Goal: Find specific page/section: Find specific page/section

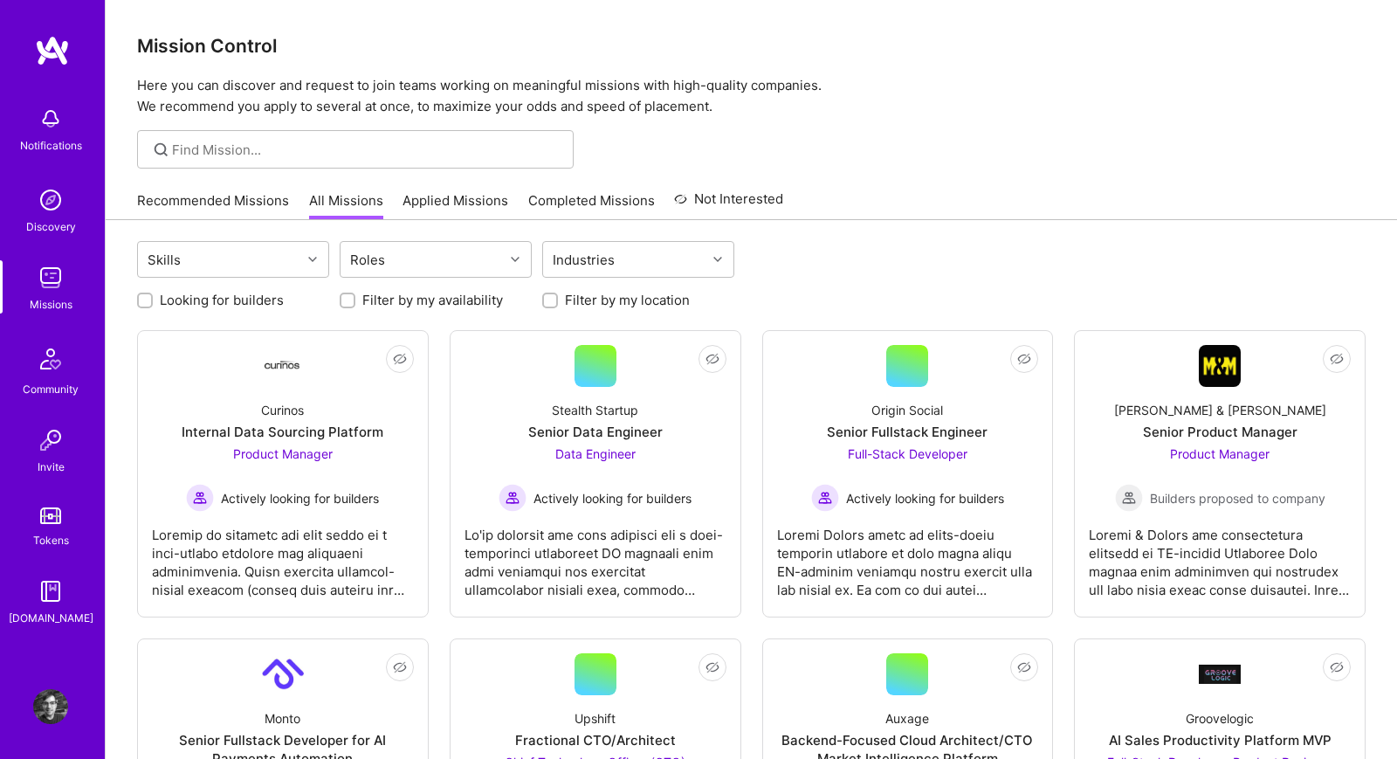
scroll to position [195, 0]
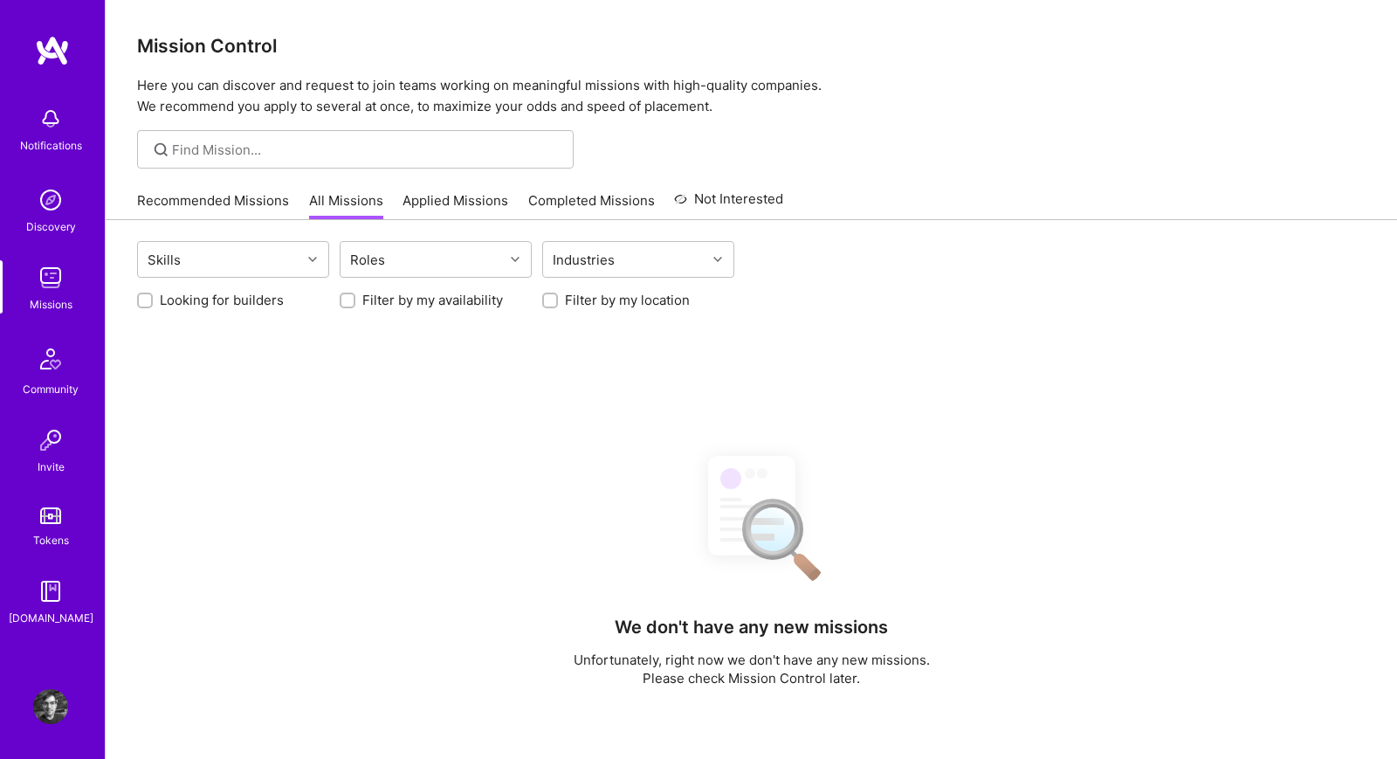
scroll to position [195, 0]
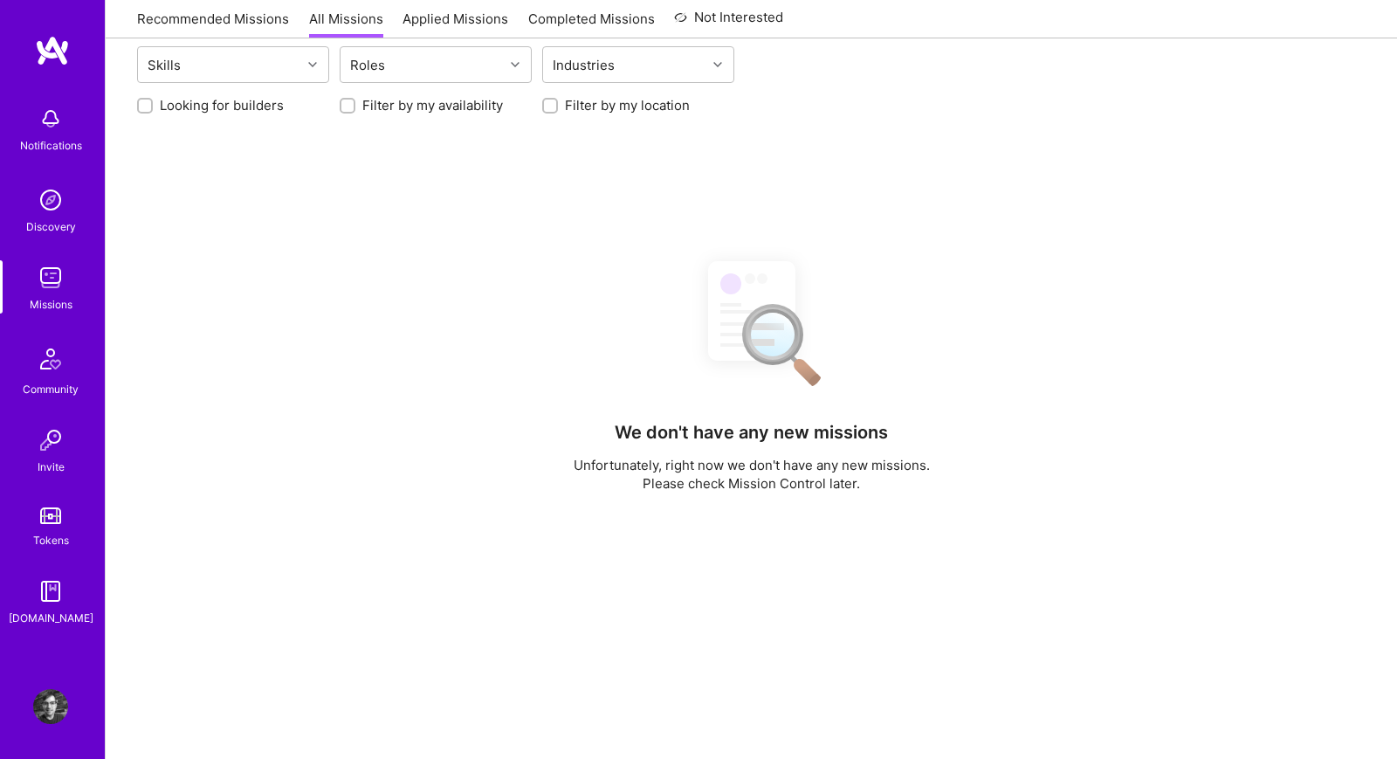
scroll to position [195, 0]
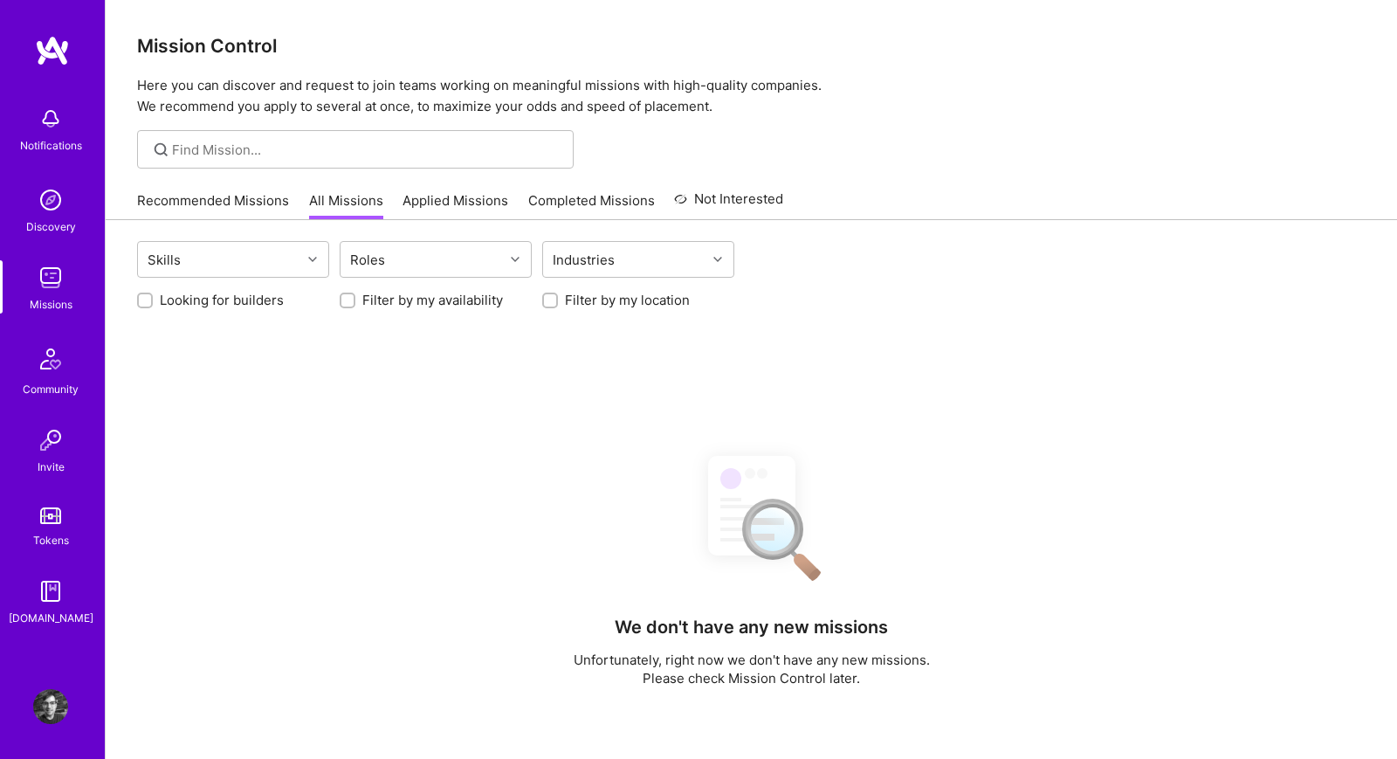
scroll to position [195, 0]
